Goal: Check status

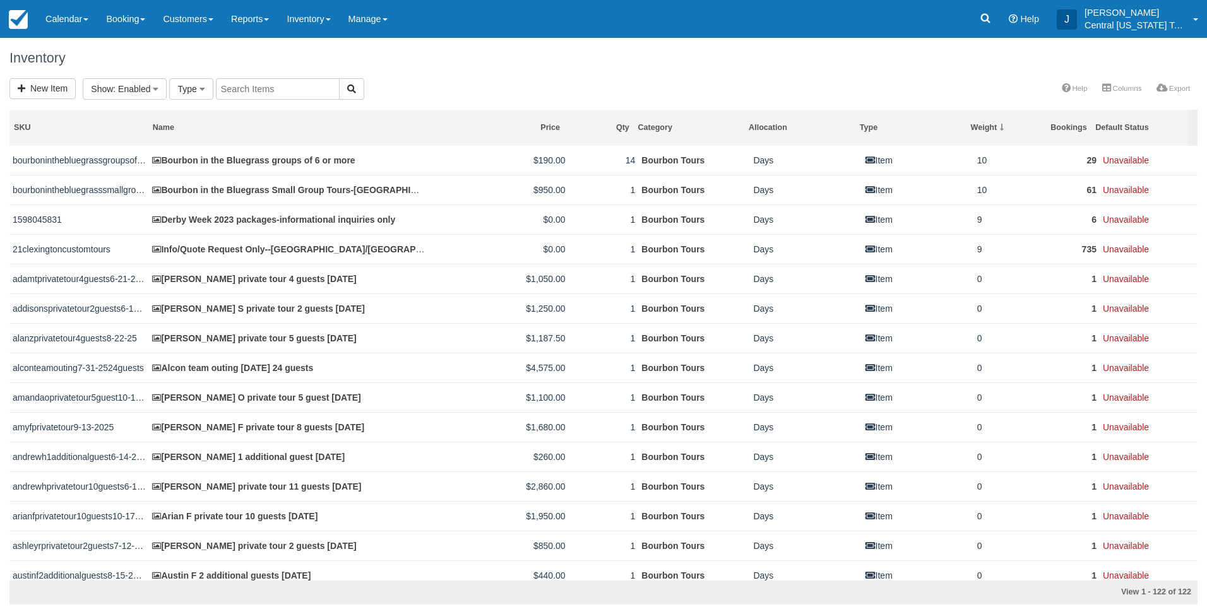
click at [569, 73] on div "Inventory" at bounding box center [603, 58] width 1207 height 40
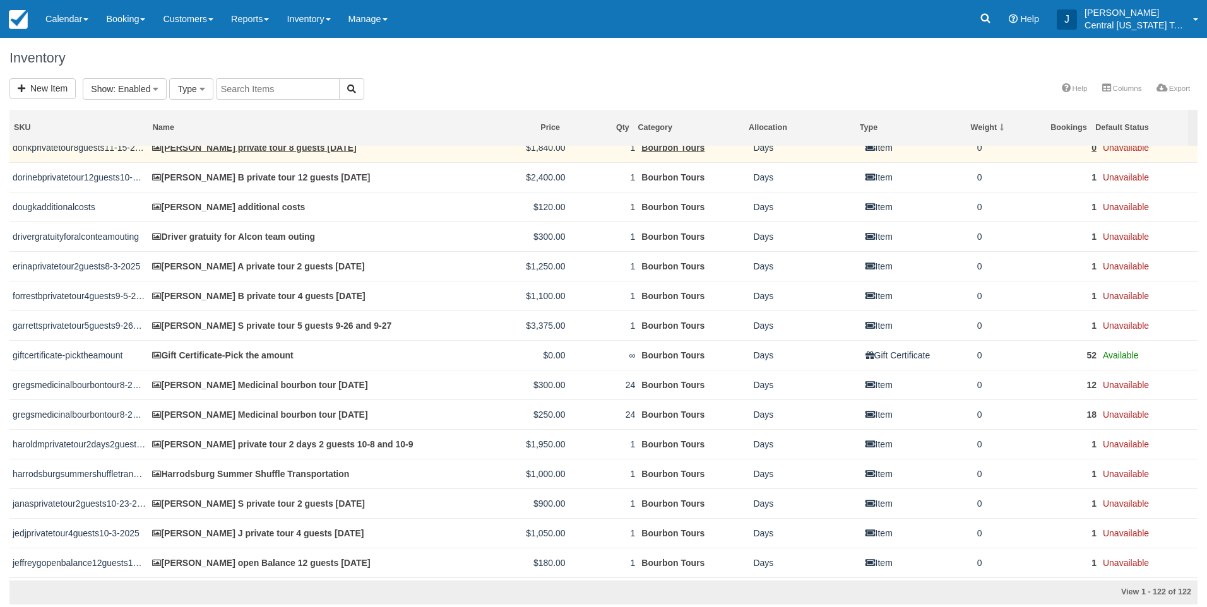
scroll to position [1262, 0]
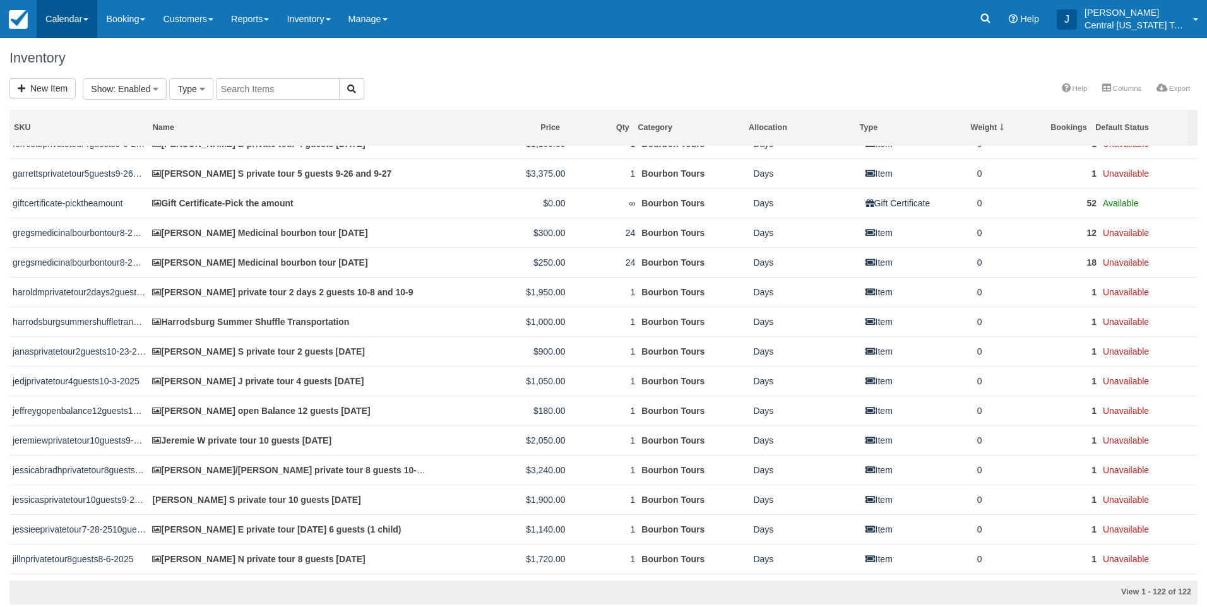
click at [46, 22] on link "Calendar" at bounding box center [67, 19] width 61 height 38
click at [312, 16] on link "Inventory" at bounding box center [308, 19] width 61 height 38
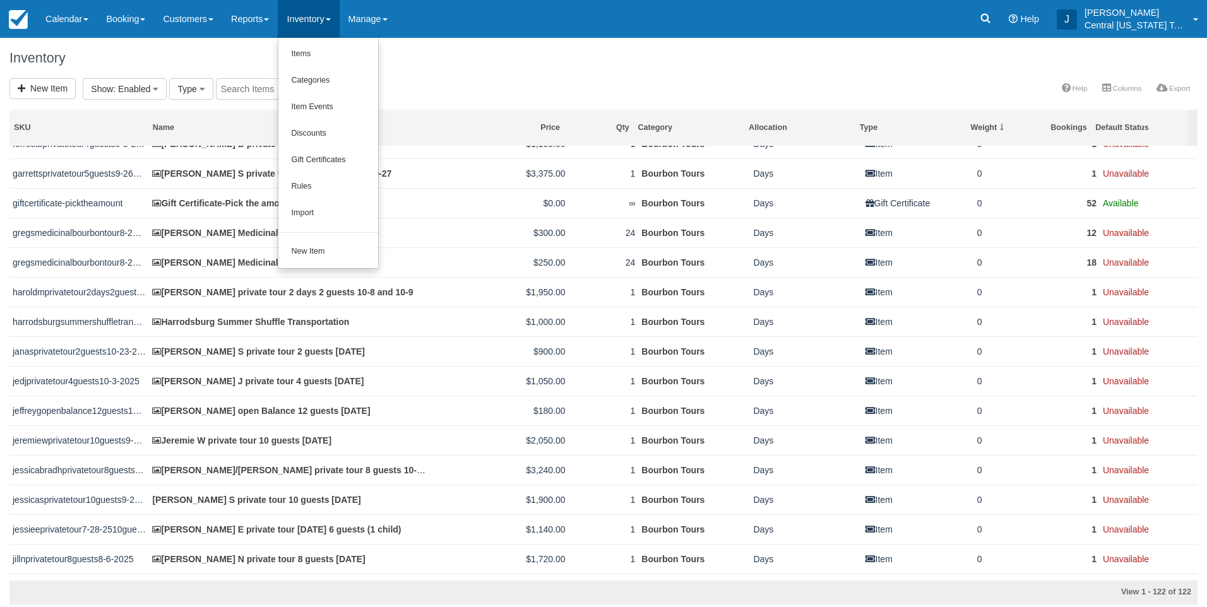
click at [481, 71] on div "Inventory" at bounding box center [603, 58] width 1207 height 40
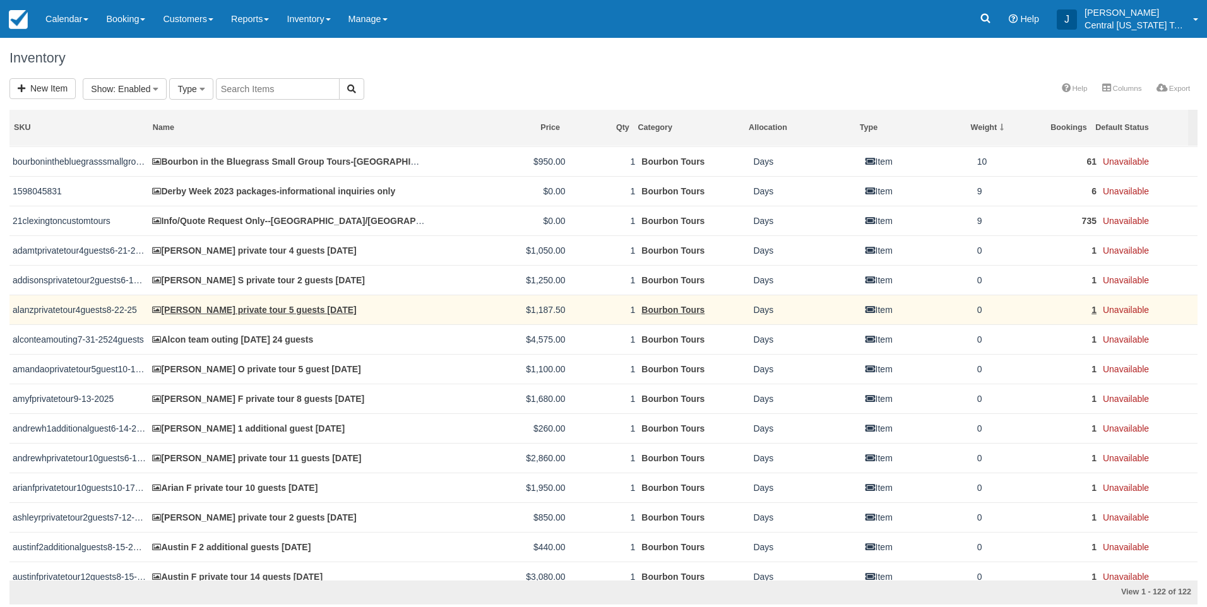
scroll to position [0, 0]
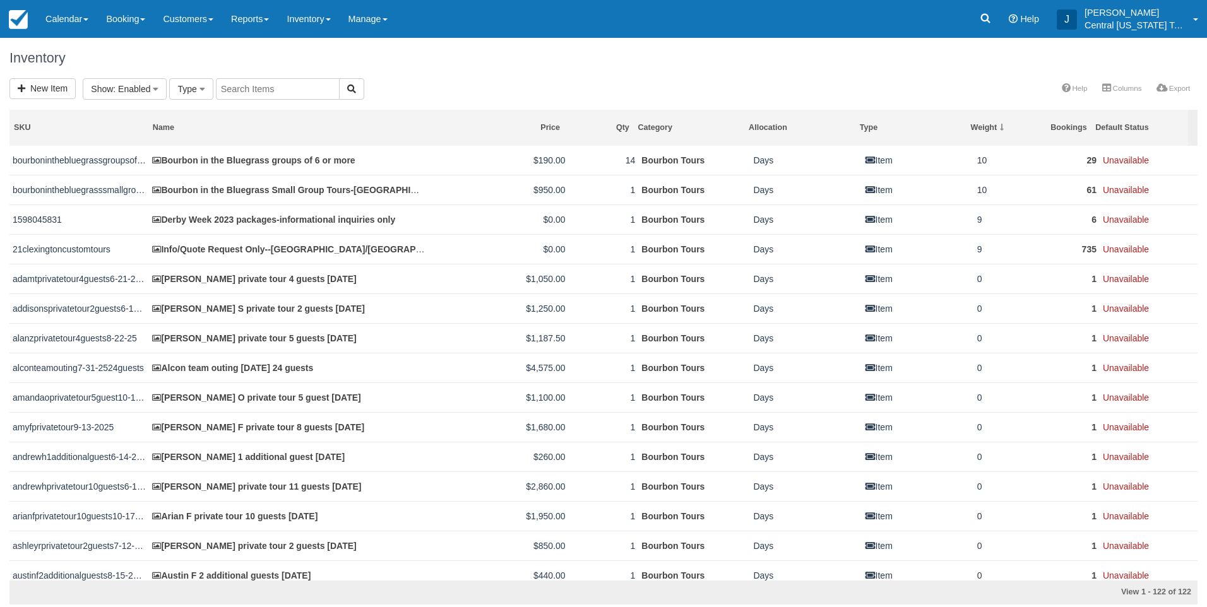
click at [248, 83] on input "text" at bounding box center [278, 88] width 124 height 21
type input "10-18"
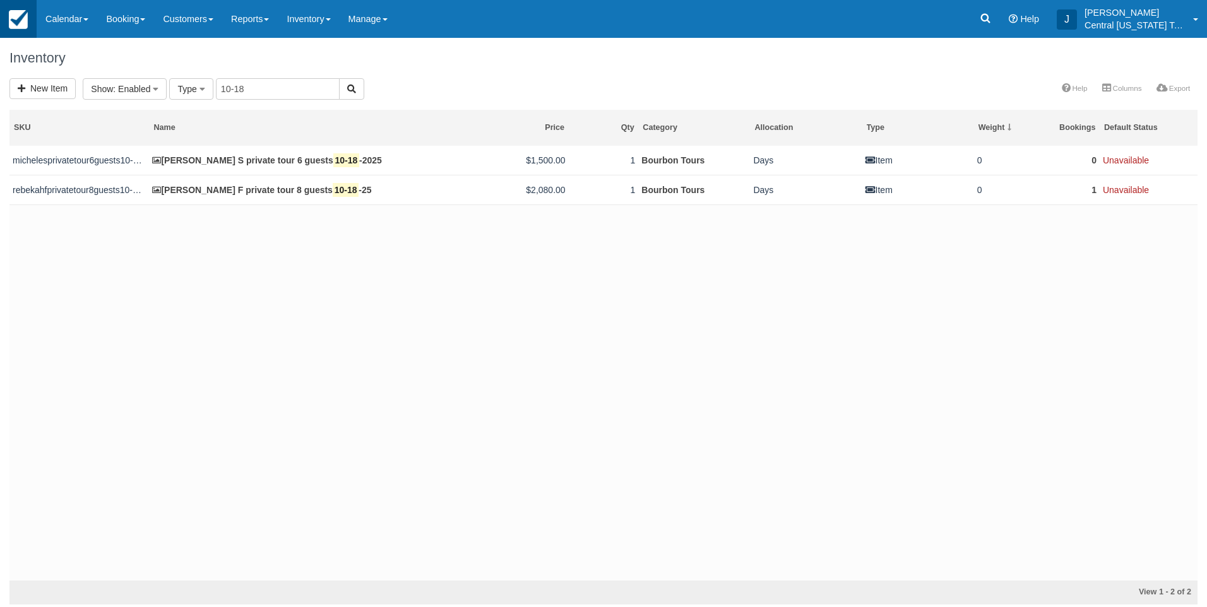
click at [25, 20] on img at bounding box center [18, 19] width 19 height 19
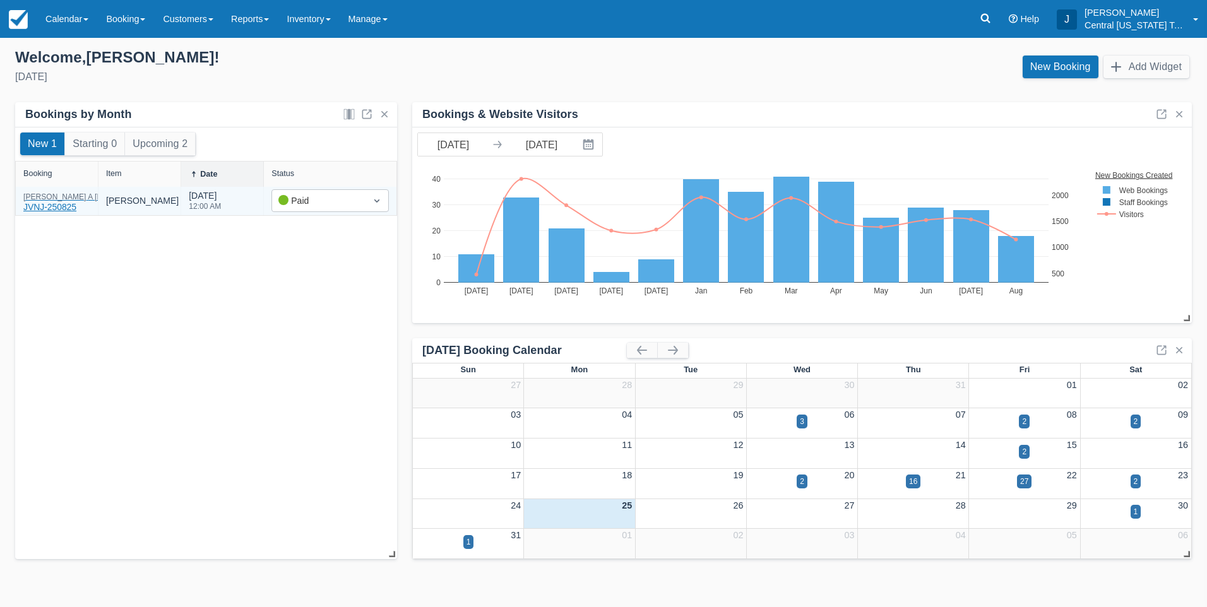
click at [56, 201] on div "Scott A Schreiber JVNJ-250825" at bounding box center [90, 203] width 134 height 21
